Goal: Transaction & Acquisition: Purchase product/service

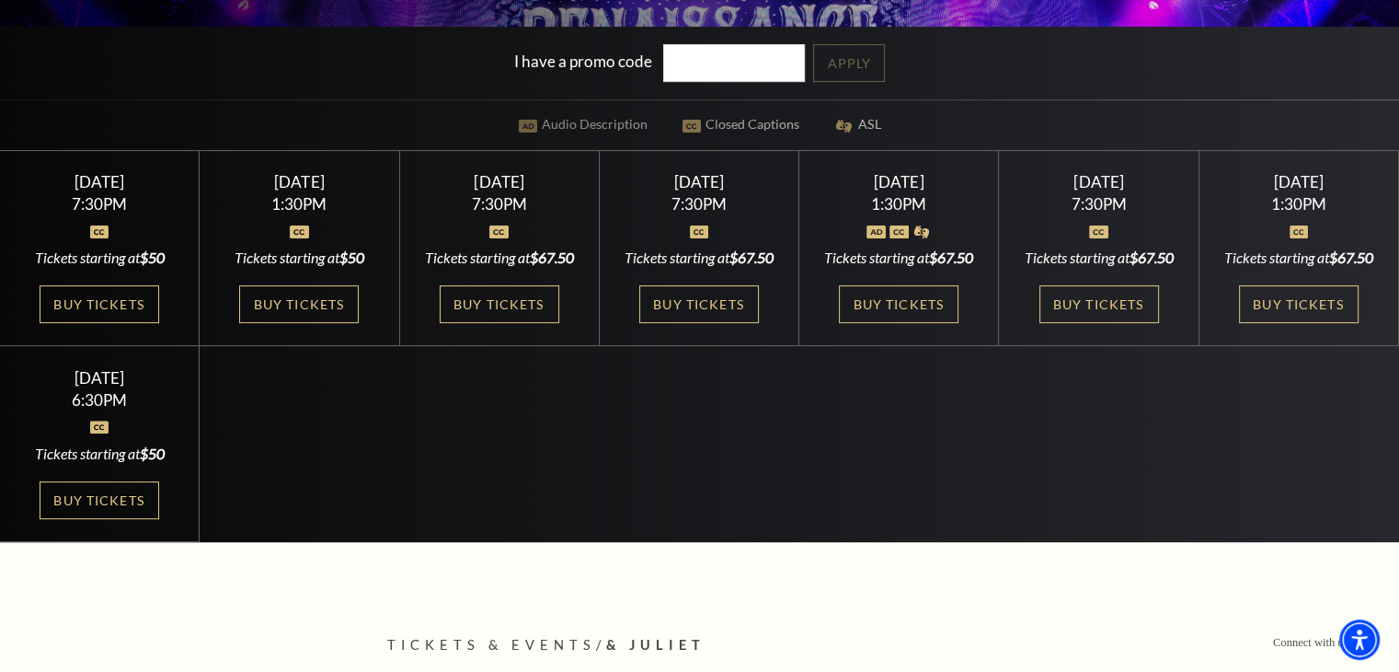
scroll to position [501, 0]
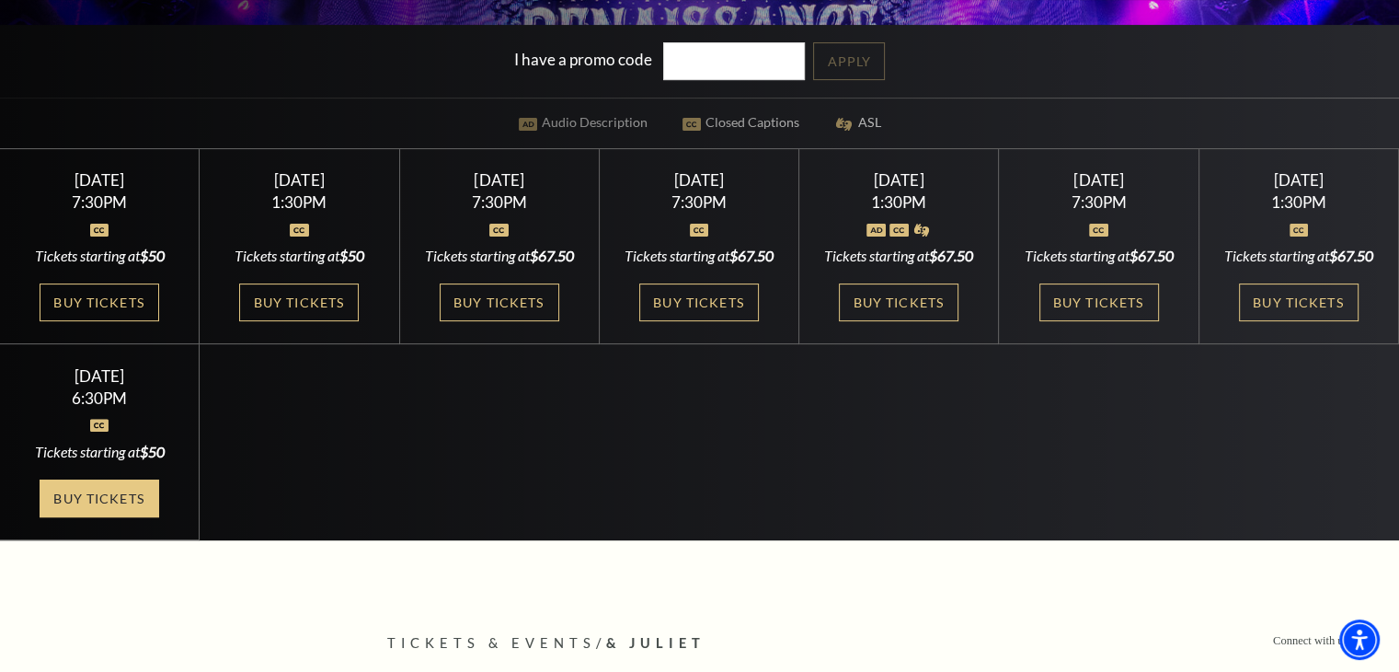
click at [80, 517] on link "Buy Tickets" at bounding box center [100, 498] width 120 height 38
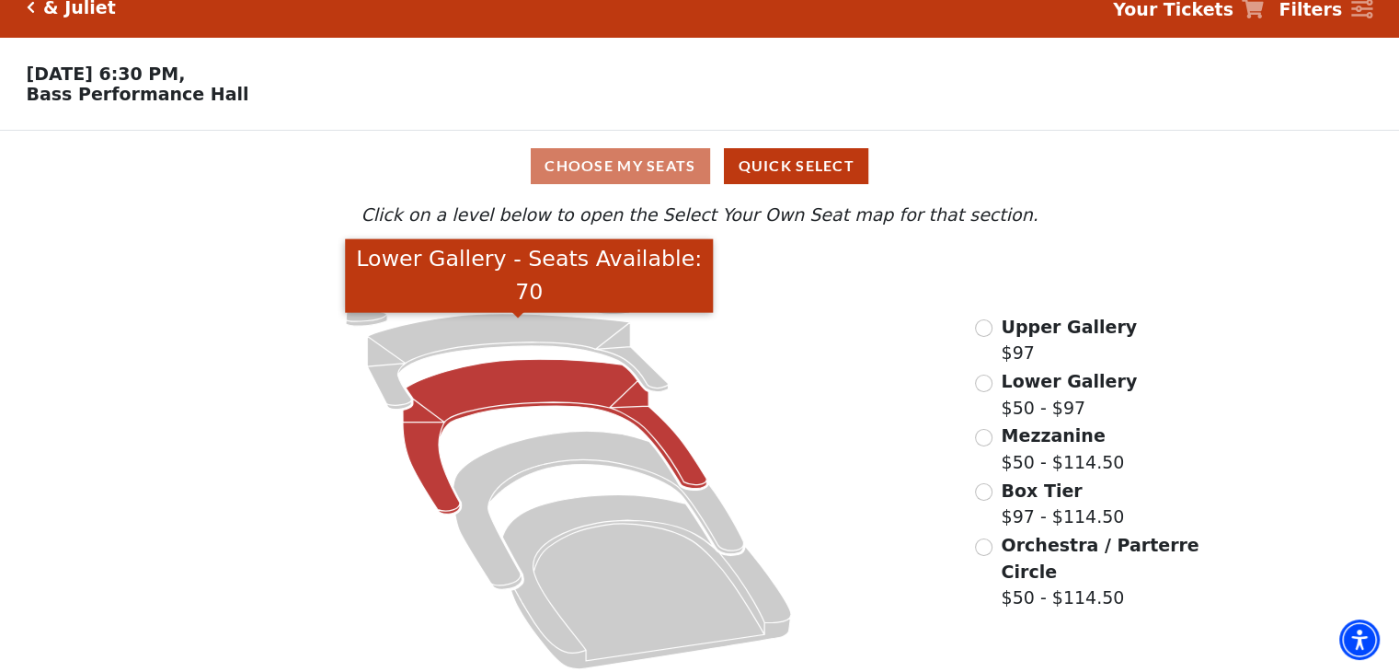
scroll to position [38, 0]
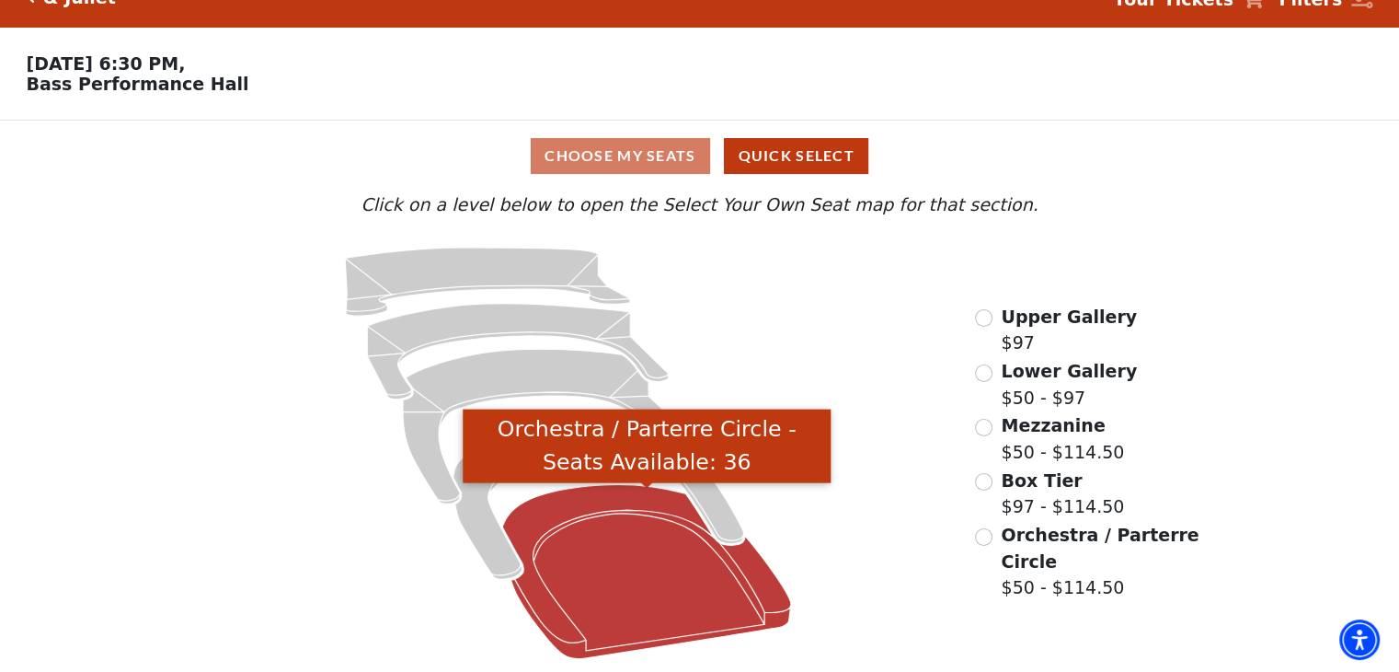
click at [592, 500] on icon "Orchestra / Parterre Circle - Seats Available: 36" at bounding box center [647, 572] width 289 height 174
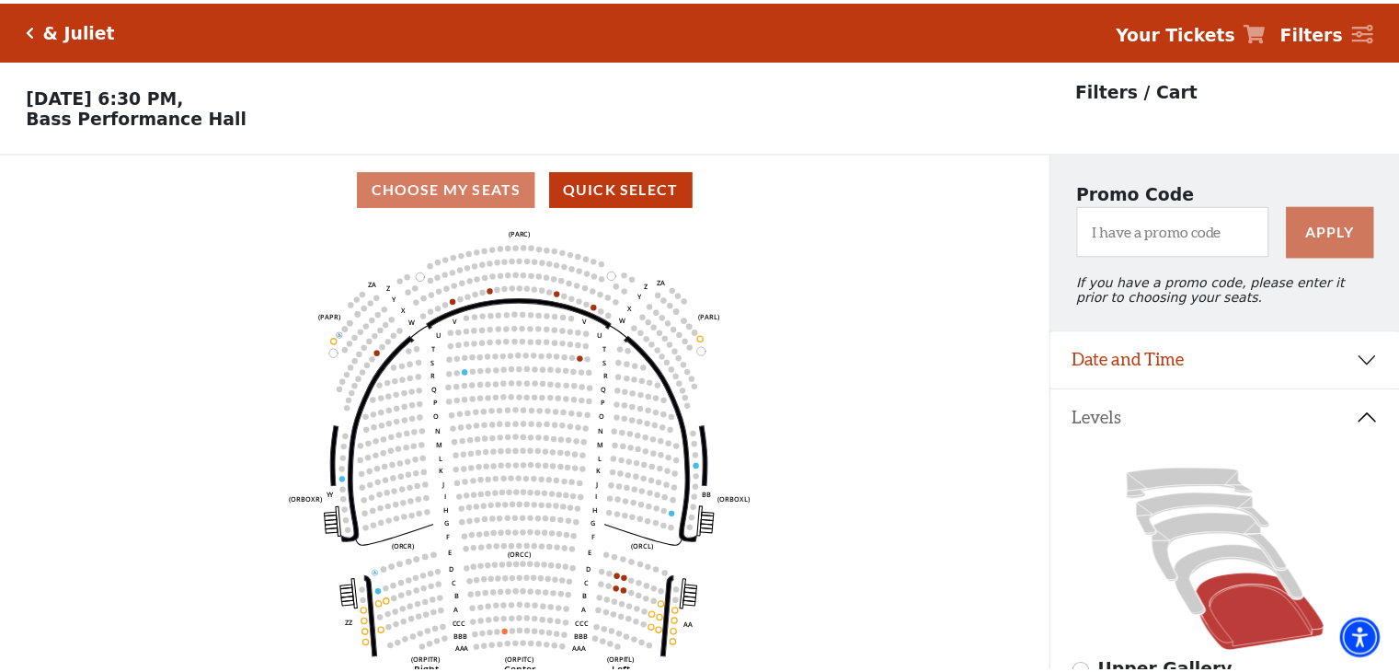
scroll to position [85, 0]
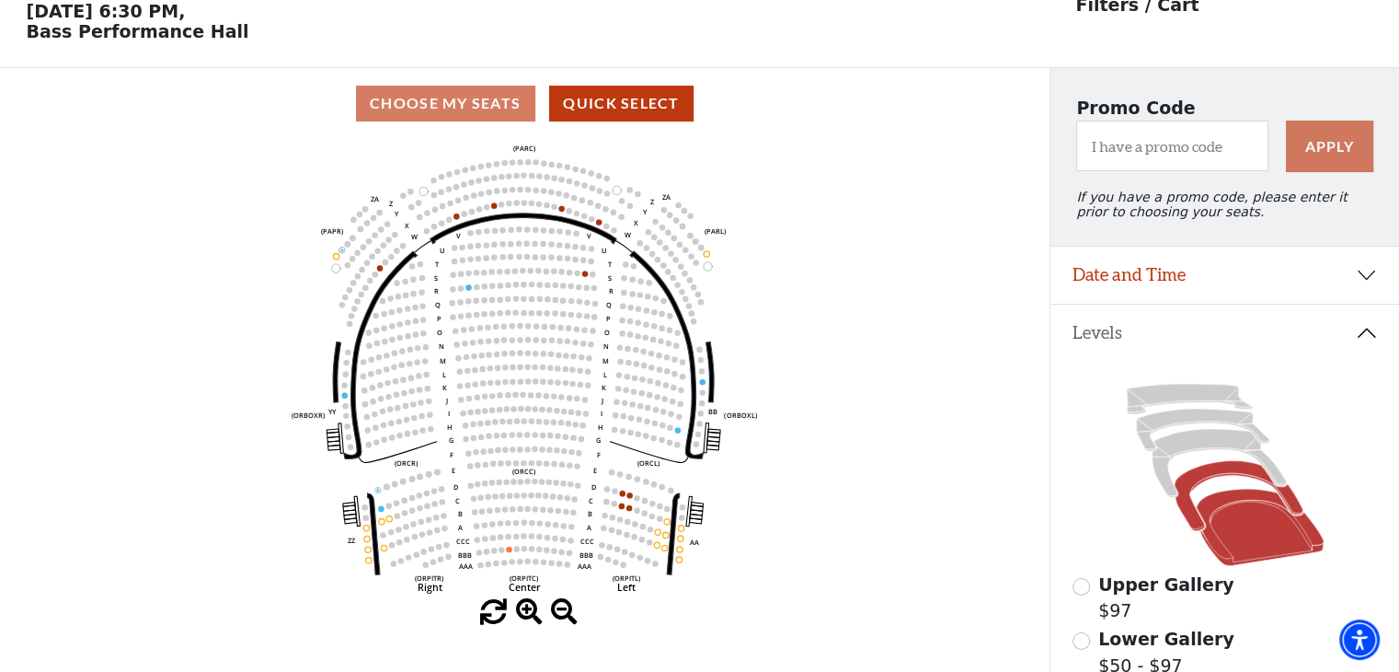
click at [1244, 477] on icon at bounding box center [1238, 496] width 128 height 70
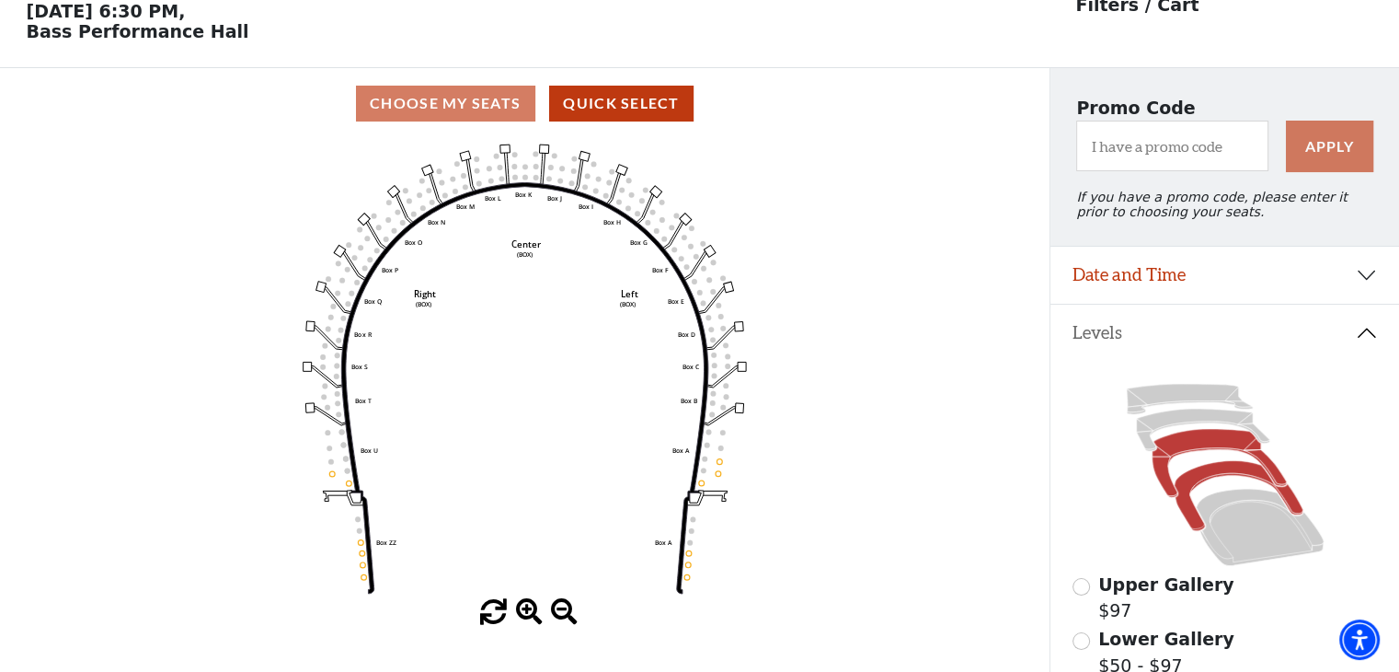
click at [1165, 472] on icon at bounding box center [1219, 463] width 134 height 68
